Goal: Find contact information: Find contact information

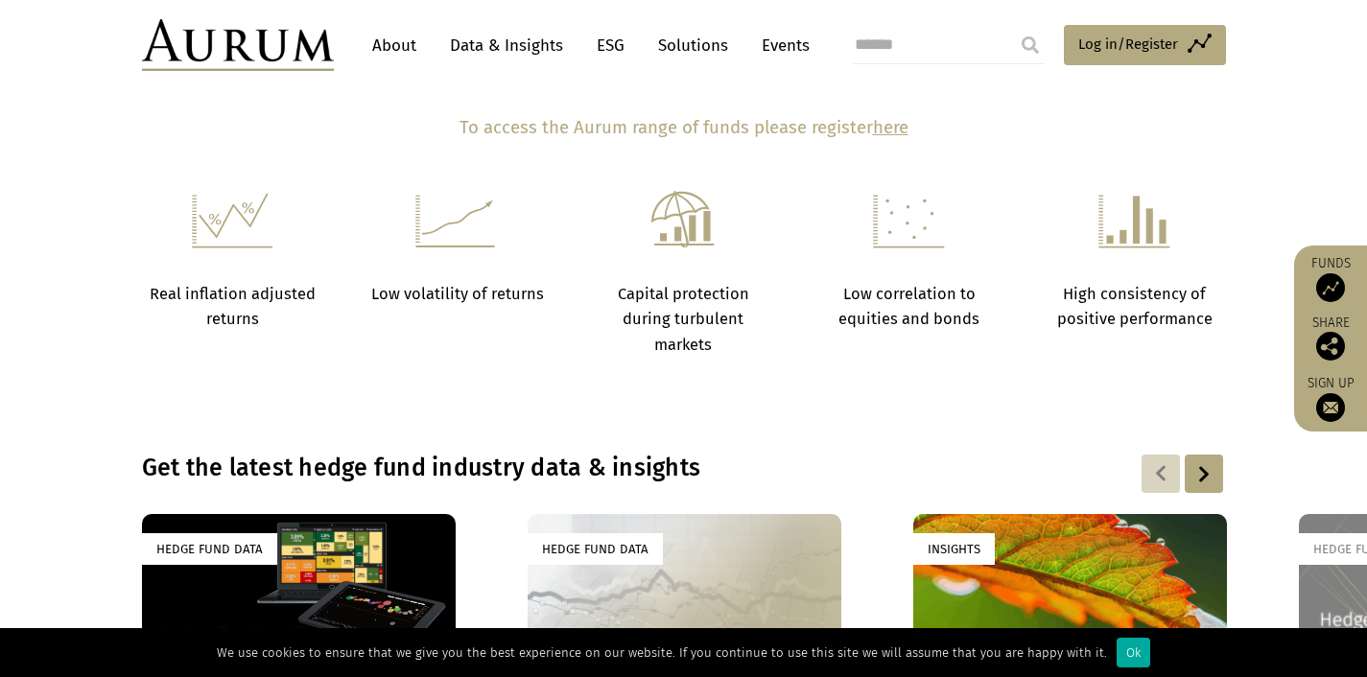
scroll to position [1028, 0]
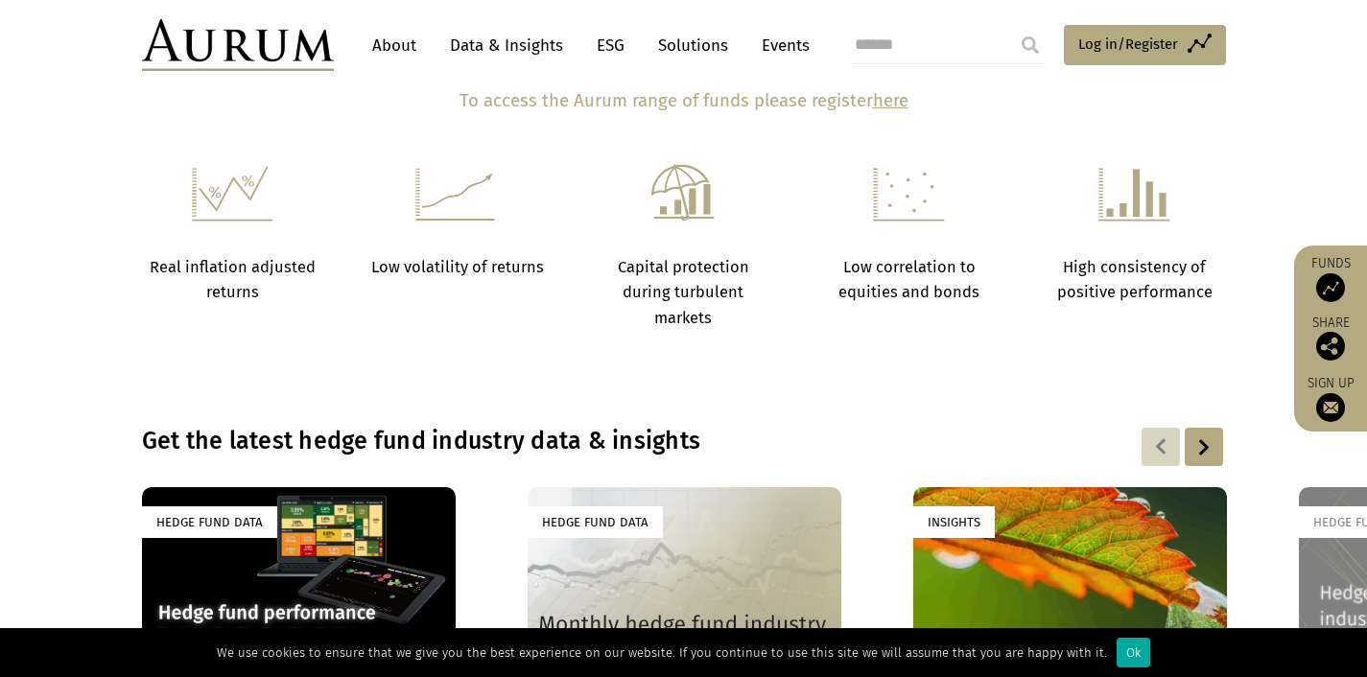
click at [991, 347] on section "Real inflation adjusted returns Low volatility of returns Capital protection du…" at bounding box center [683, 271] width 1367 height 215
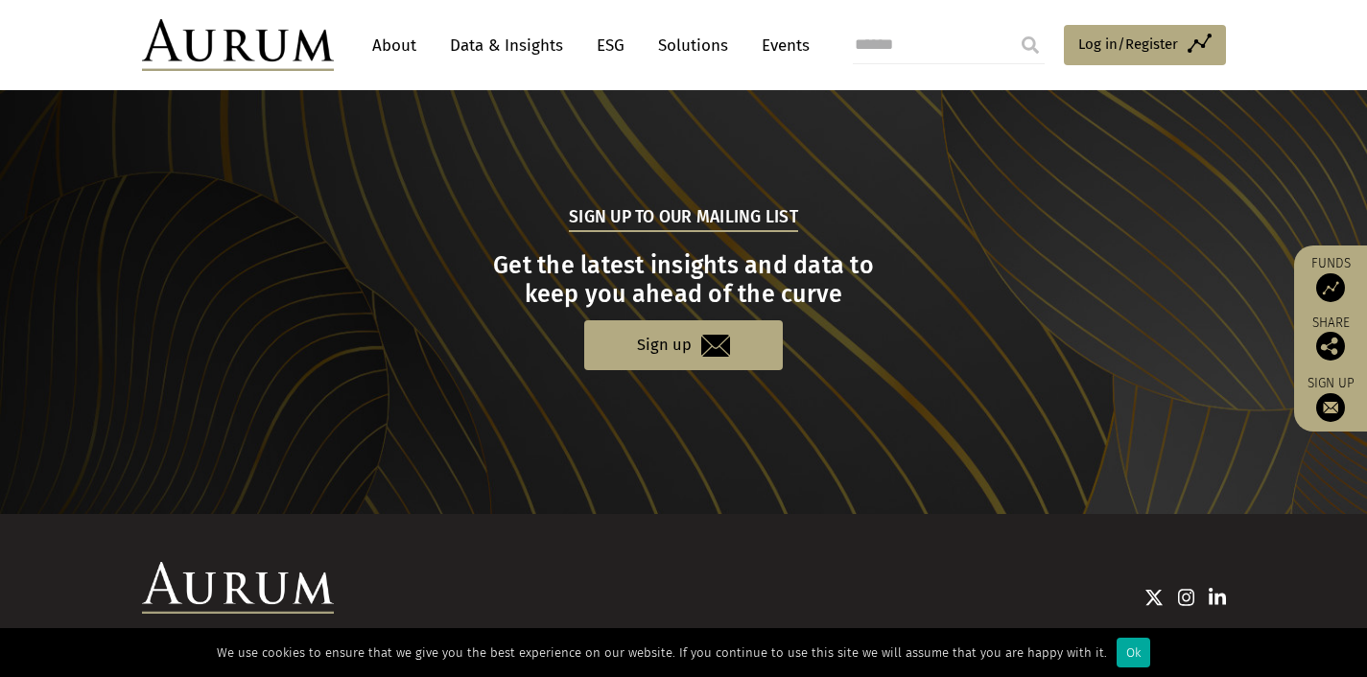
scroll to position [1963, 0]
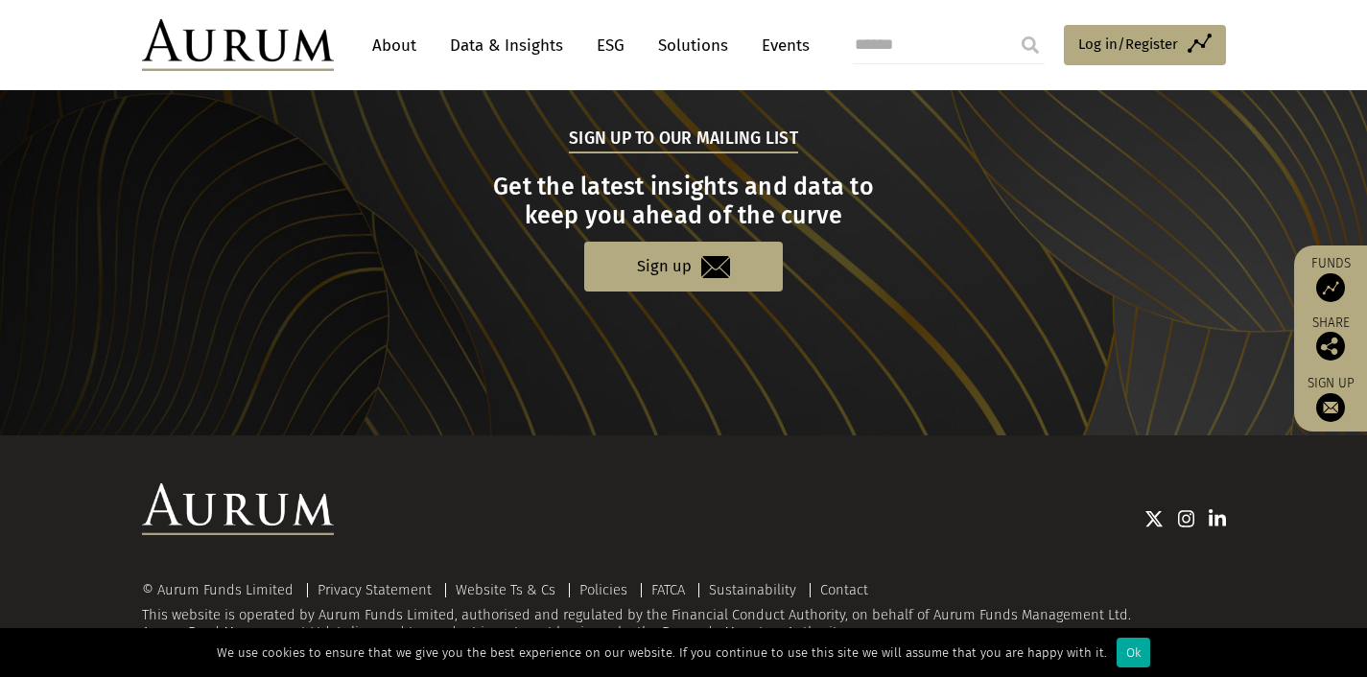
click at [1117, 650] on div "Ok" at bounding box center [1134, 653] width 34 height 30
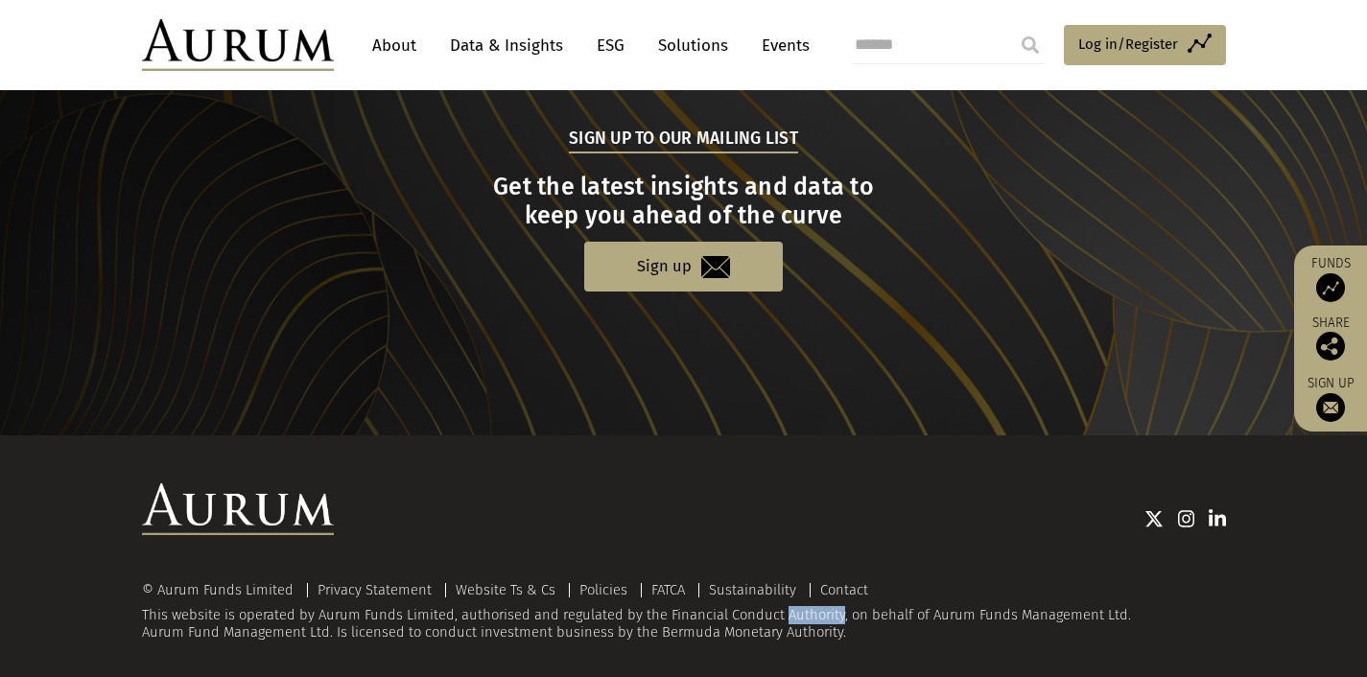
drag, startPoint x: 810, startPoint y: 603, endPoint x: 741, endPoint y: 605, distance: 69.1
click at [742, 605] on div "© Aurum Funds Limited Privacy Statement Website Ts & Cs Policies FATCA Sustaina…" at bounding box center [684, 612] width 1084 height 59
drag, startPoint x: 315, startPoint y: 602, endPoint x: 449, endPoint y: 602, distance: 134.3
click at [448, 603] on div "© Aurum Funds Limited Privacy Statement Website Ts & Cs Policies FATCA Sustaina…" at bounding box center [684, 612] width 1084 height 59
click at [457, 602] on div "© Aurum Funds Limited Privacy Statement Website Ts & Cs Policies FATCA Sustaina…" at bounding box center [684, 612] width 1084 height 59
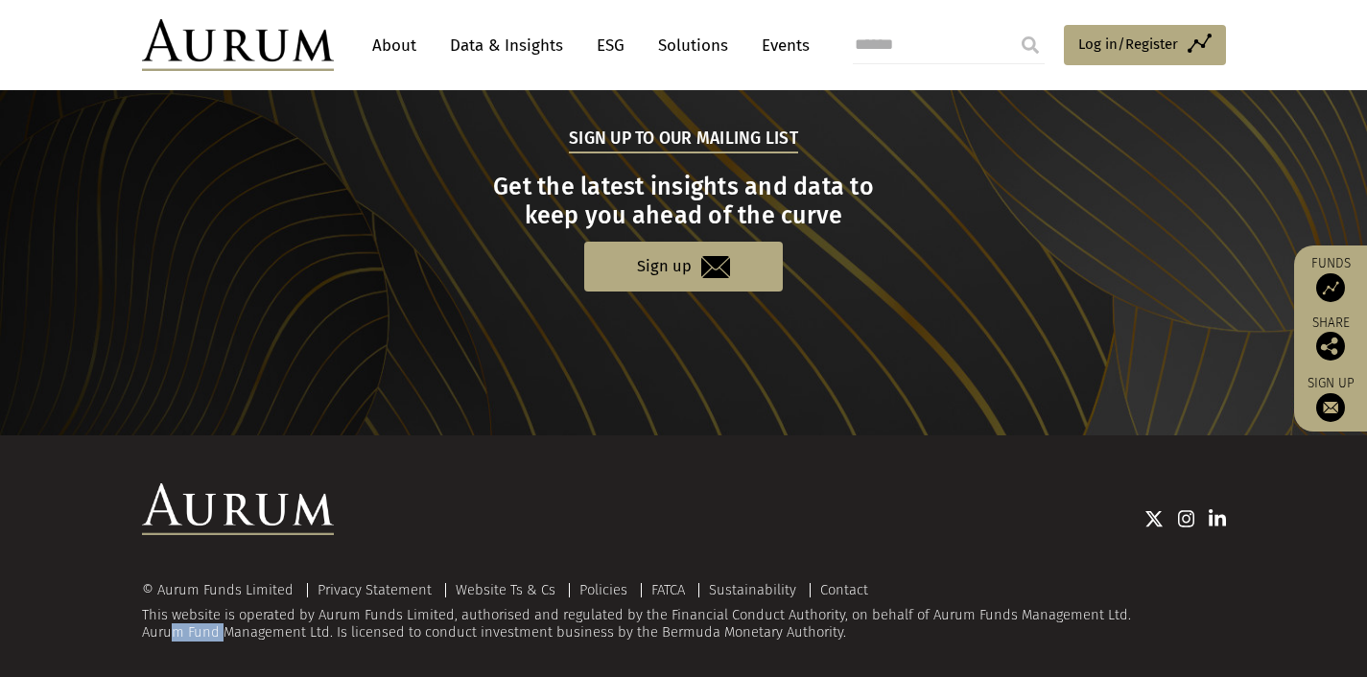
drag, startPoint x: 195, startPoint y: 622, endPoint x: 229, endPoint y: 620, distance: 34.6
click at [226, 621] on div "© Aurum Funds Limited Privacy Statement Website Ts & Cs Policies FATCA Sustaina…" at bounding box center [684, 612] width 1084 height 59
click at [229, 620] on div "© Aurum Funds Limited Privacy Statement Website Ts & Cs Policies FATCA Sustaina…" at bounding box center [684, 612] width 1084 height 59
click at [250, 618] on div "© Aurum Funds Limited Privacy Statement Website Ts & Cs Policies FATCA Sustaina…" at bounding box center [684, 612] width 1084 height 59
click at [279, 44] on img at bounding box center [238, 45] width 192 height 52
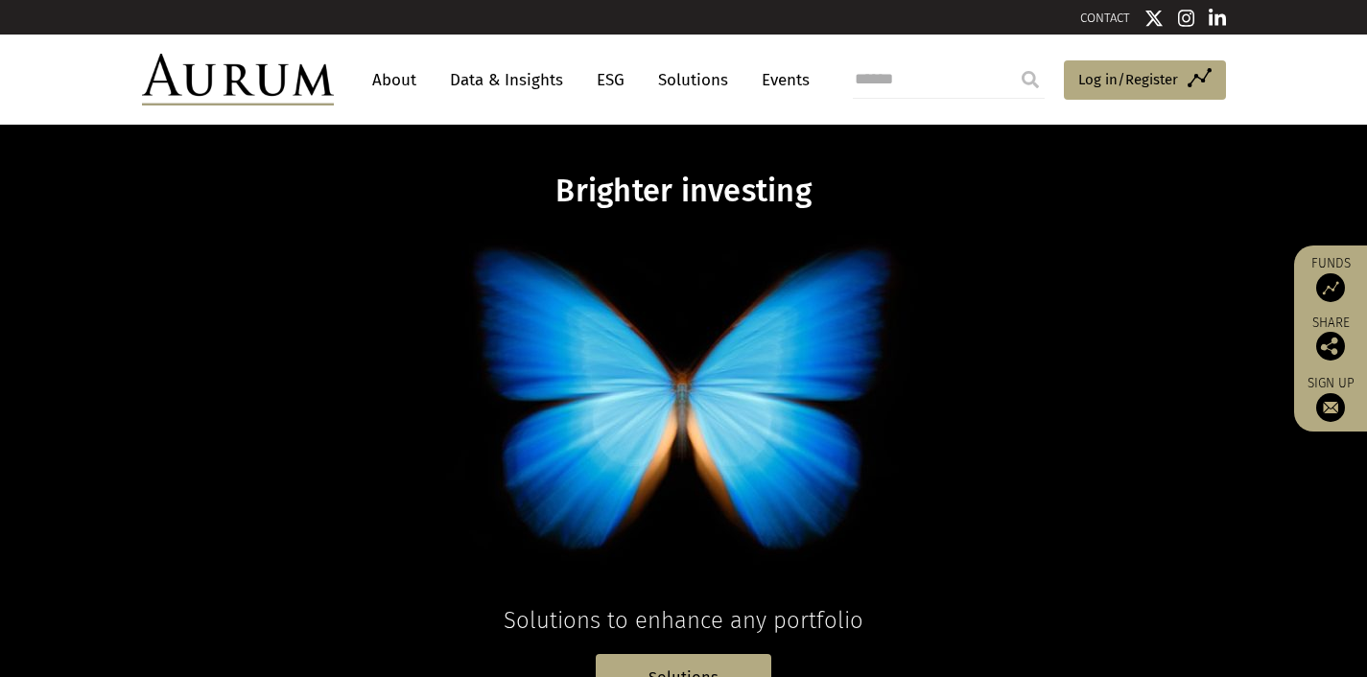
click at [408, 77] on link "About" at bounding box center [394, 79] width 63 height 35
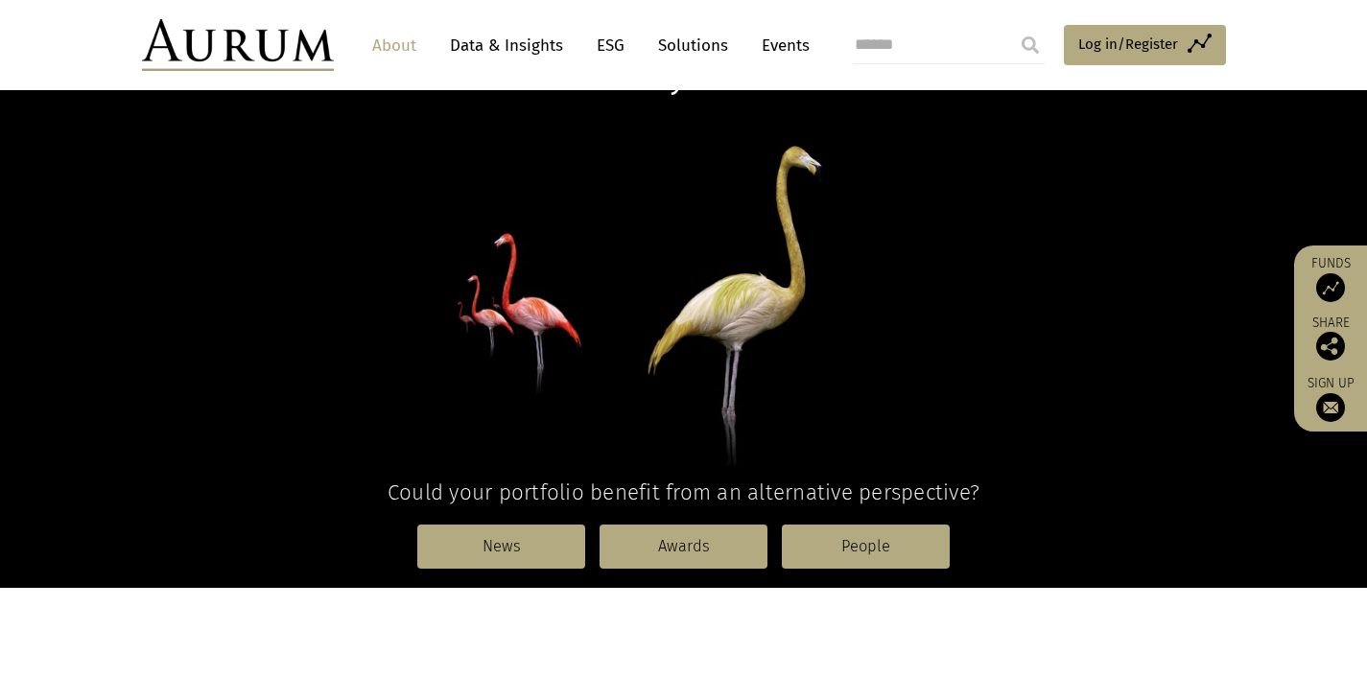
scroll to position [166, 0]
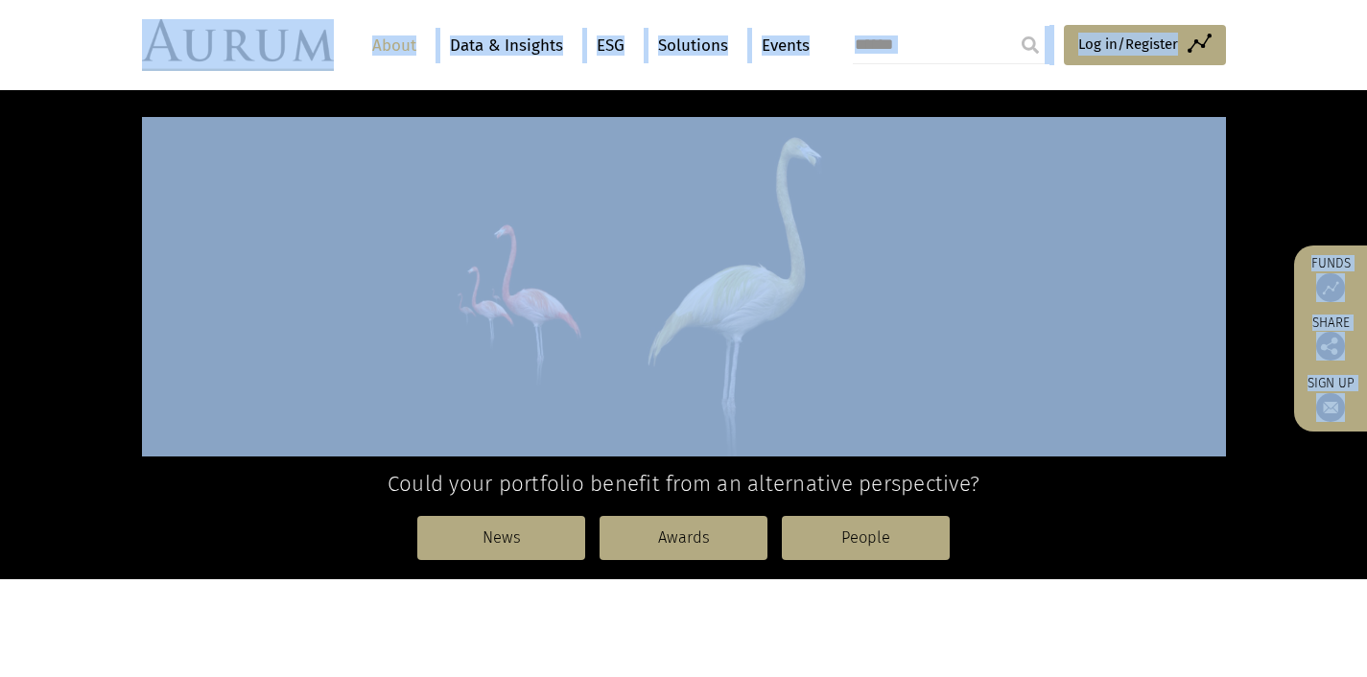
drag, startPoint x: 1340, startPoint y: 80, endPoint x: 1306, endPoint y: 110, distance: 46.2
click at [1256, 139] on div "About Aurum Positively different Could your portfolio benefit from an alternati…" at bounding box center [683, 269] width 1367 height 621
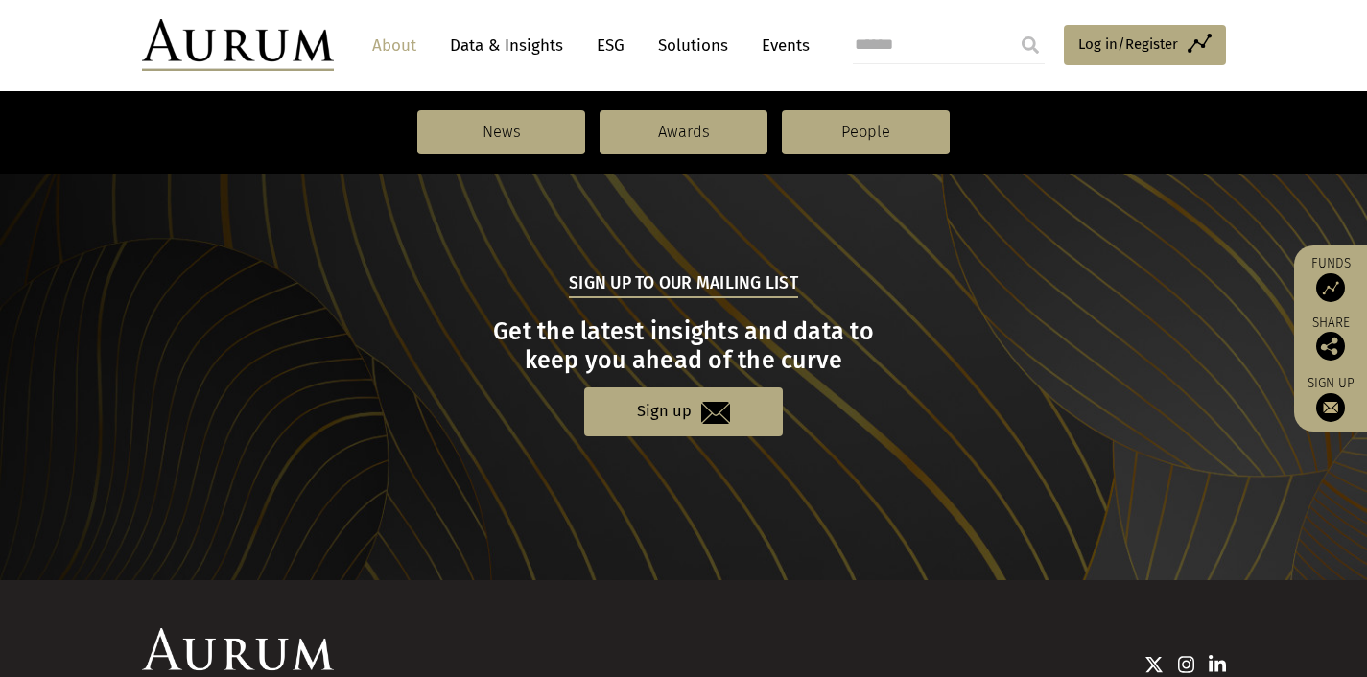
scroll to position [2173, 0]
